Goal: Task Accomplishment & Management: Use online tool/utility

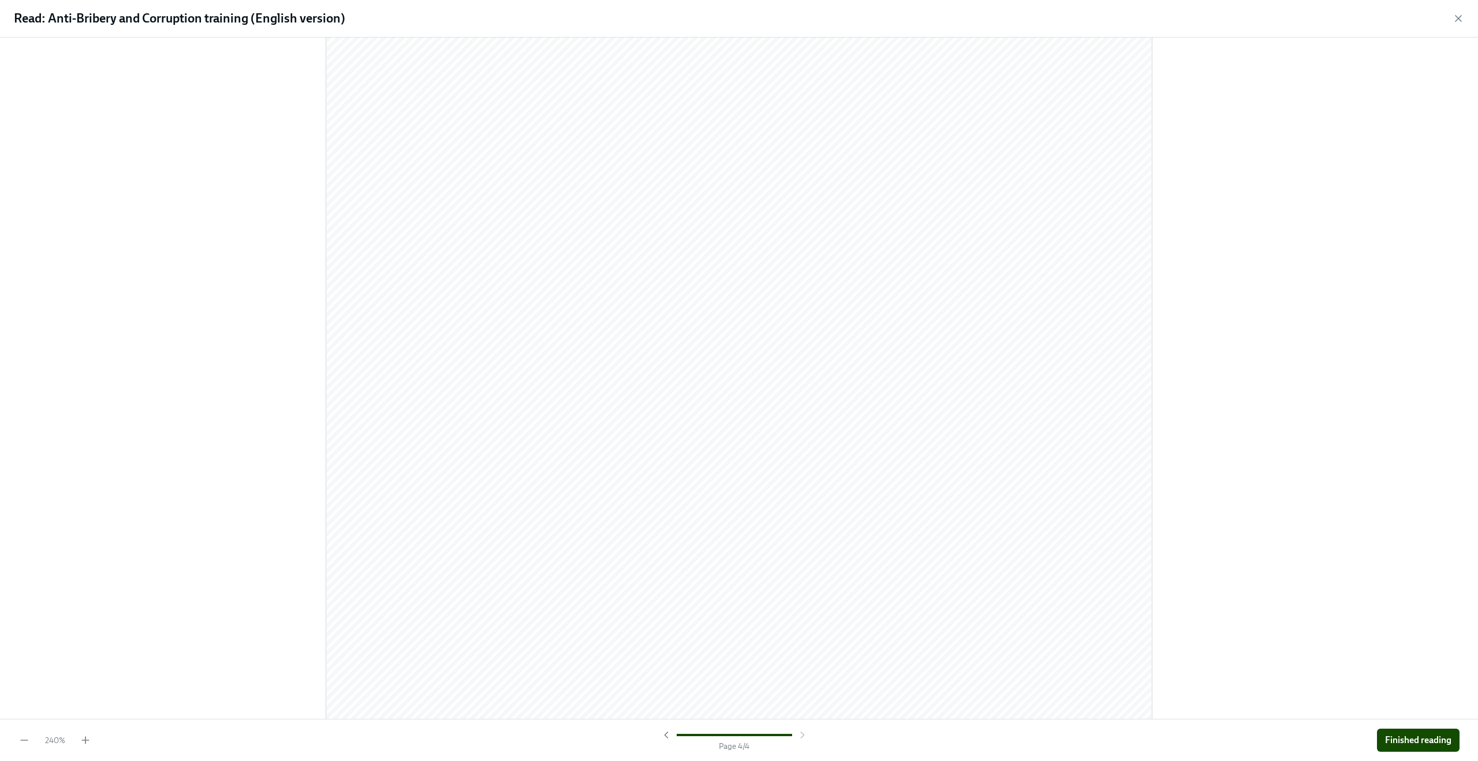
scroll to position [6206, 0]
click at [1413, 744] on span "Finished reading" at bounding box center [1418, 741] width 66 height 12
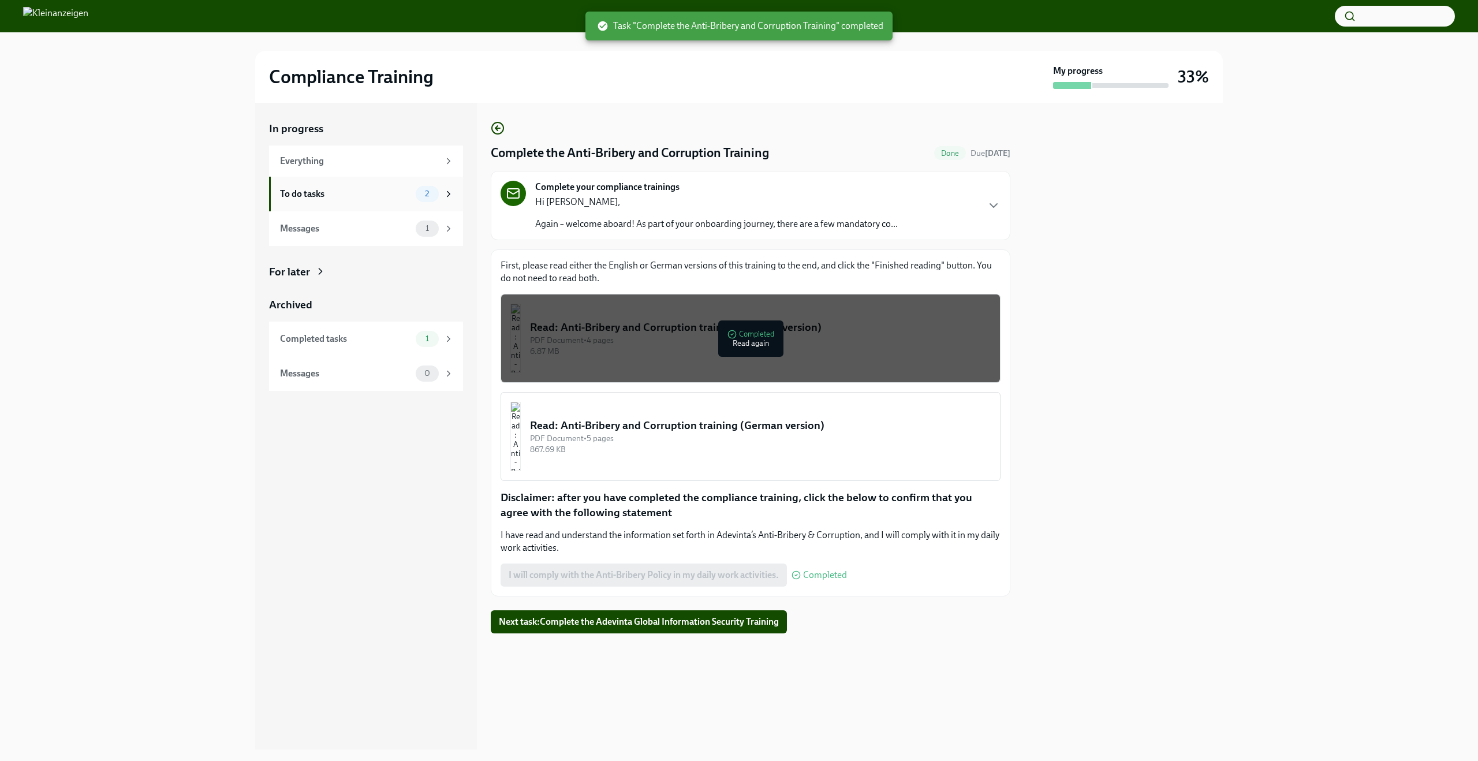
click at [398, 193] on div "To do tasks" at bounding box center [345, 194] width 131 height 13
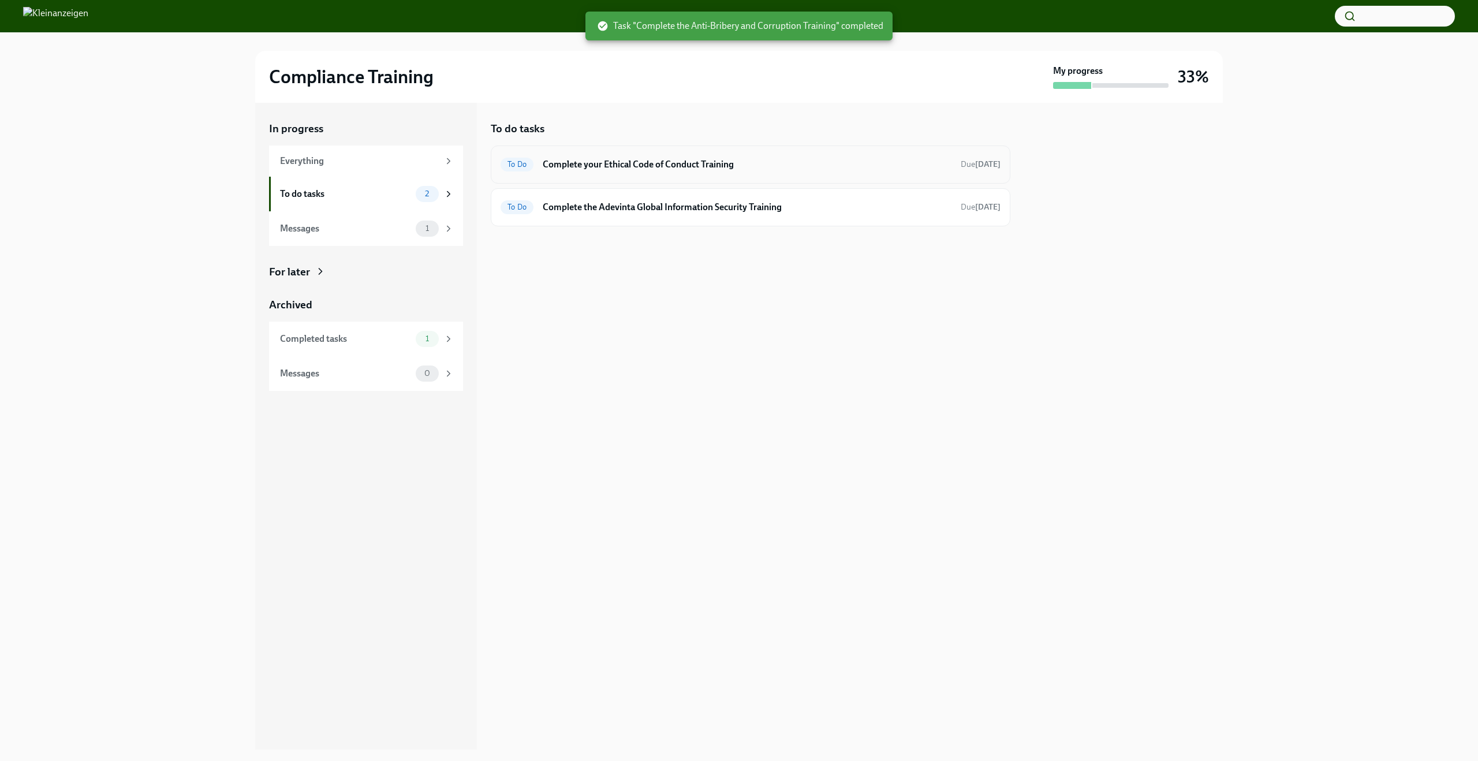
click at [646, 169] on h6 "Complete your Ethical Code of Conduct Training" at bounding box center [747, 164] width 409 height 13
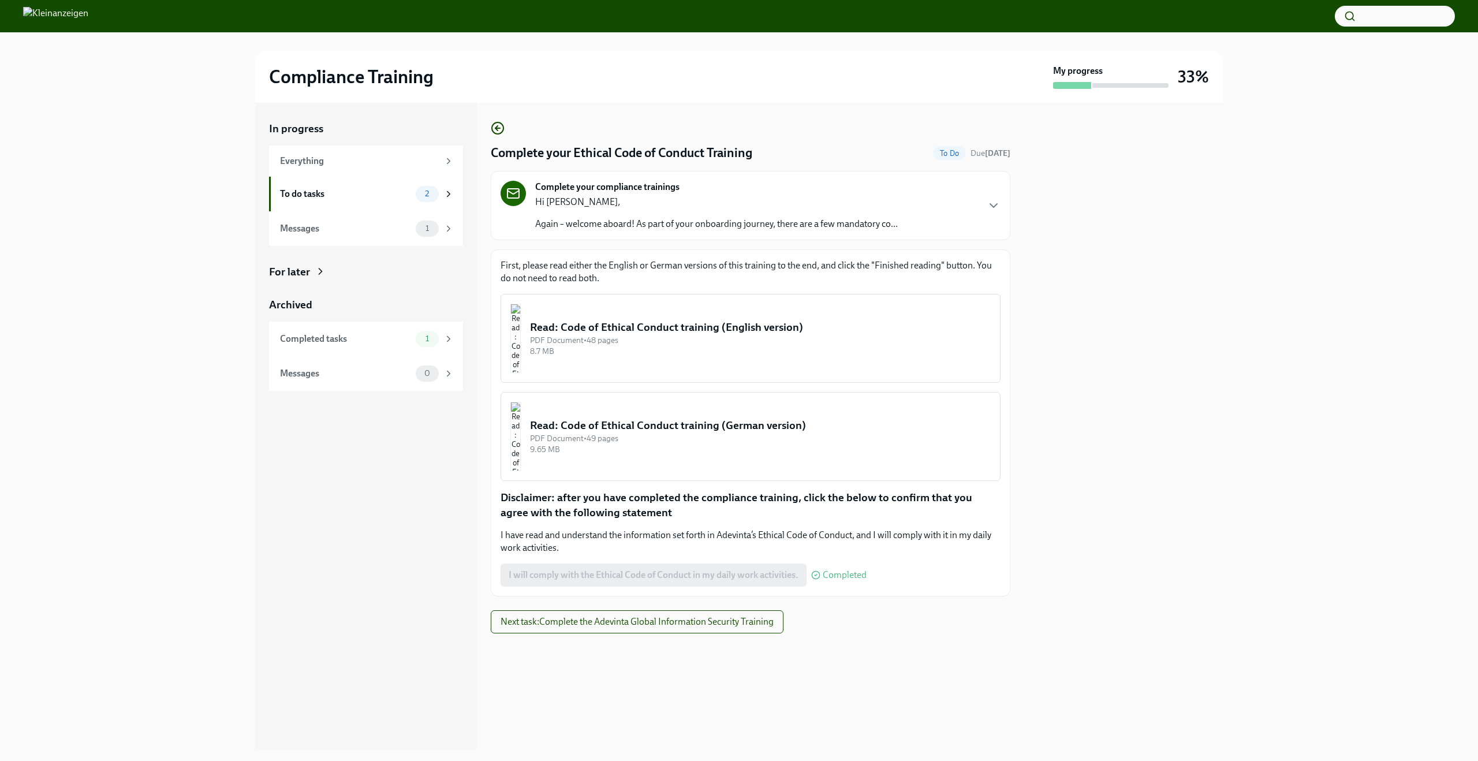
click at [759, 330] on div "Read: Code of Ethical Conduct training (English version)" at bounding box center [760, 327] width 461 height 15
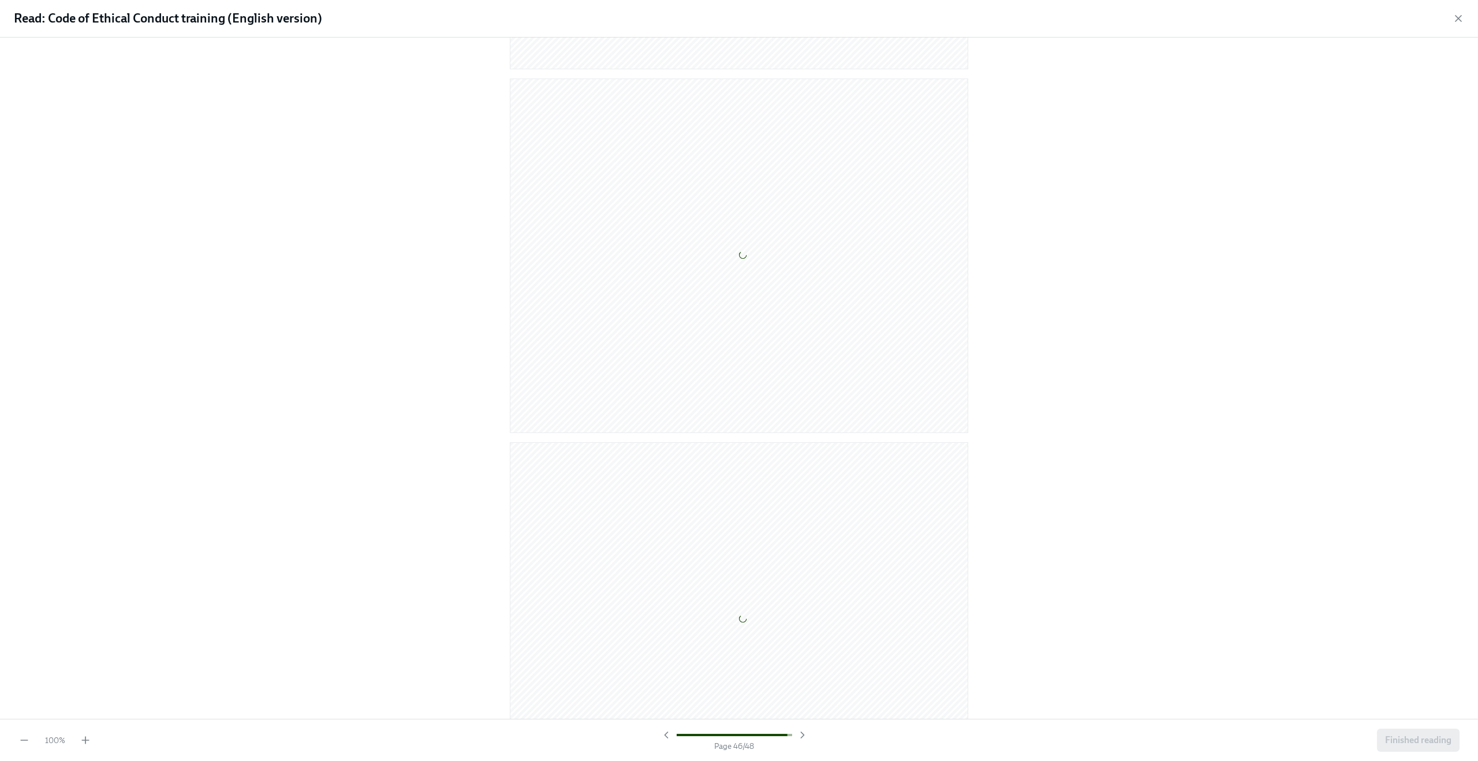
scroll to position [16791, 0]
click at [1428, 742] on span "Finished reading" at bounding box center [1418, 741] width 66 height 12
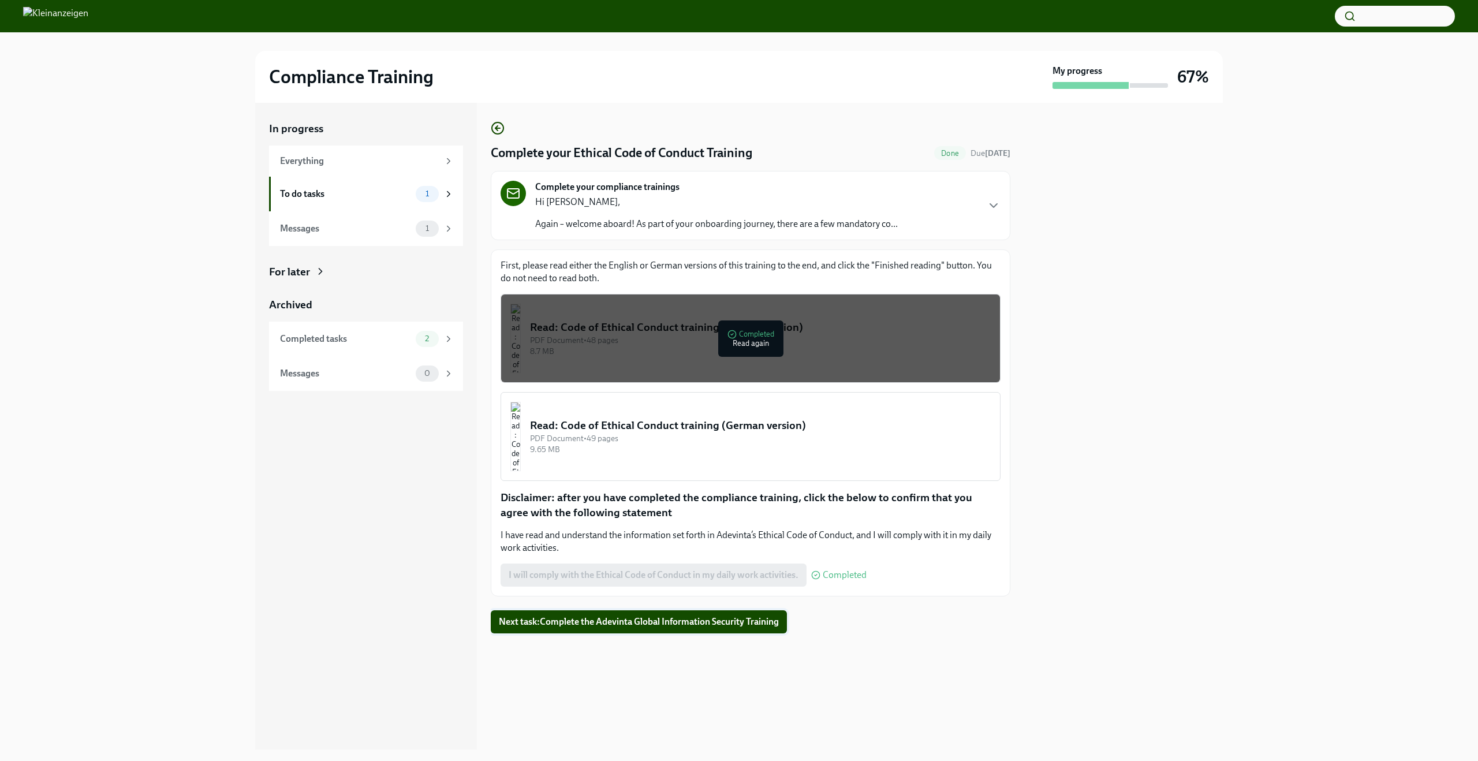
click at [680, 617] on span "Next task : Complete the Adevinta Global Information Security Training" at bounding box center [639, 622] width 280 height 12
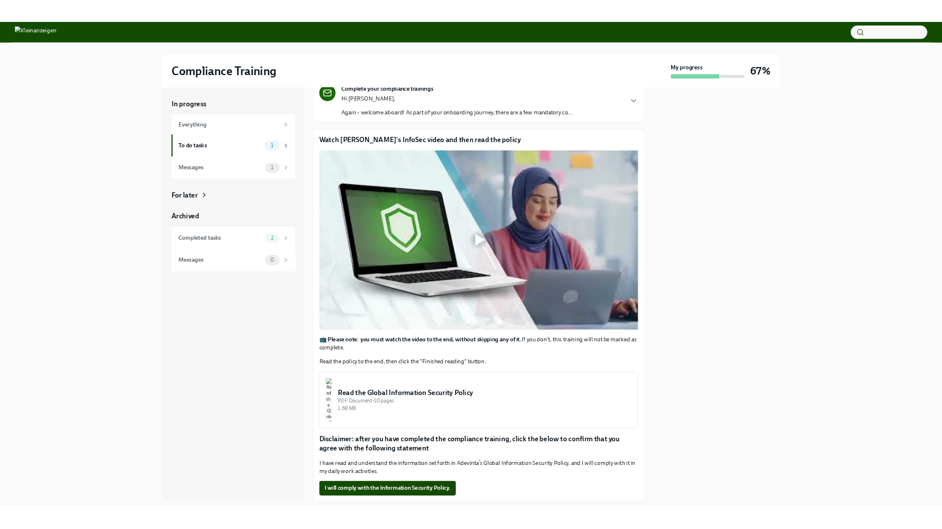
scroll to position [122, 0]
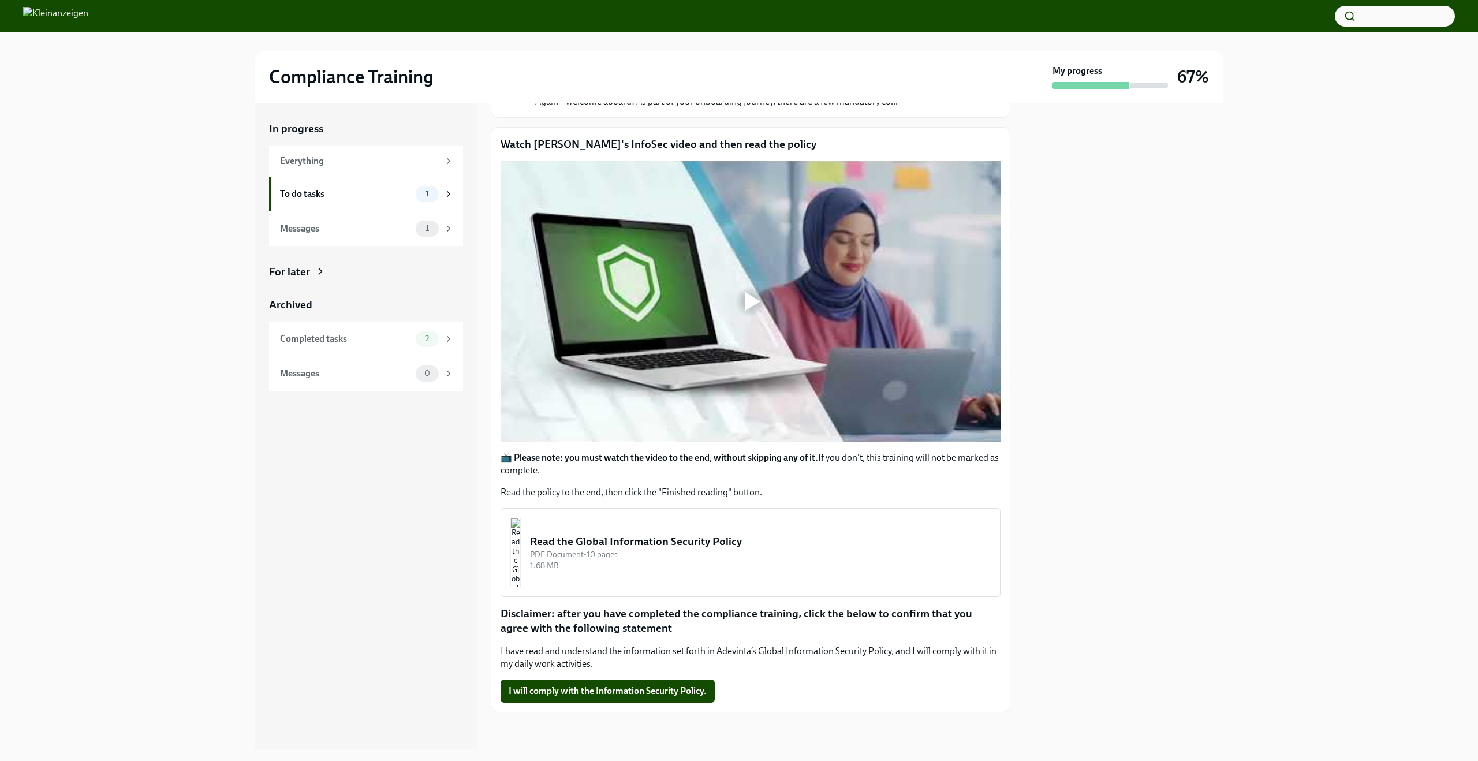
drag, startPoint x: 243, startPoint y: 196, endPoint x: 240, endPoint y: 190, distance: 6.5
click at [243, 196] on div "In progress Everything To do tasks 1 Messages 1 For later Archived Completed ta…" at bounding box center [738, 426] width 1441 height 647
